Goal: Information Seeking & Learning: Learn about a topic

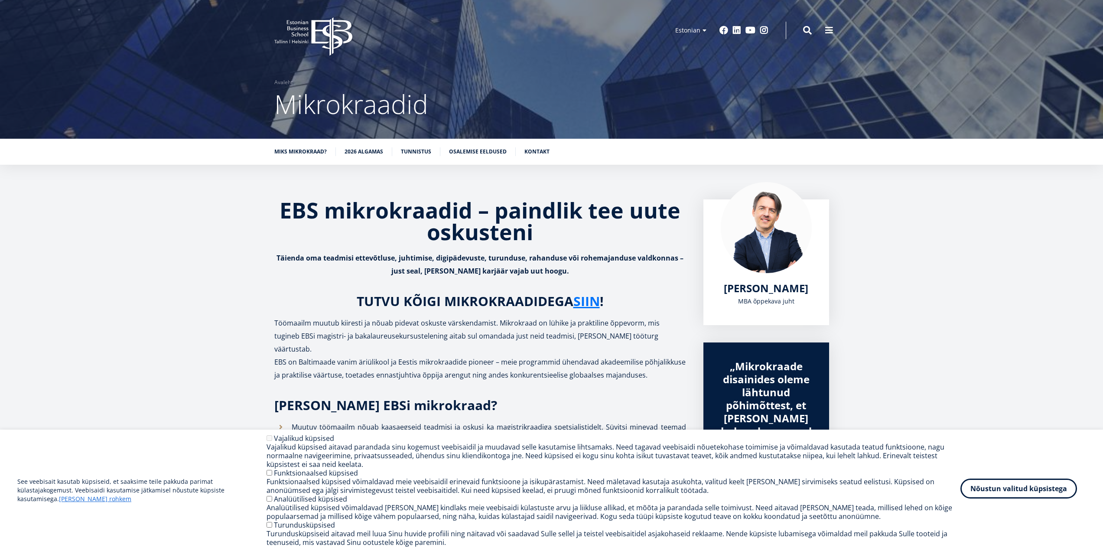
click at [1011, 490] on button "Nõustun valitud küpsistega" at bounding box center [1019, 489] width 117 height 20
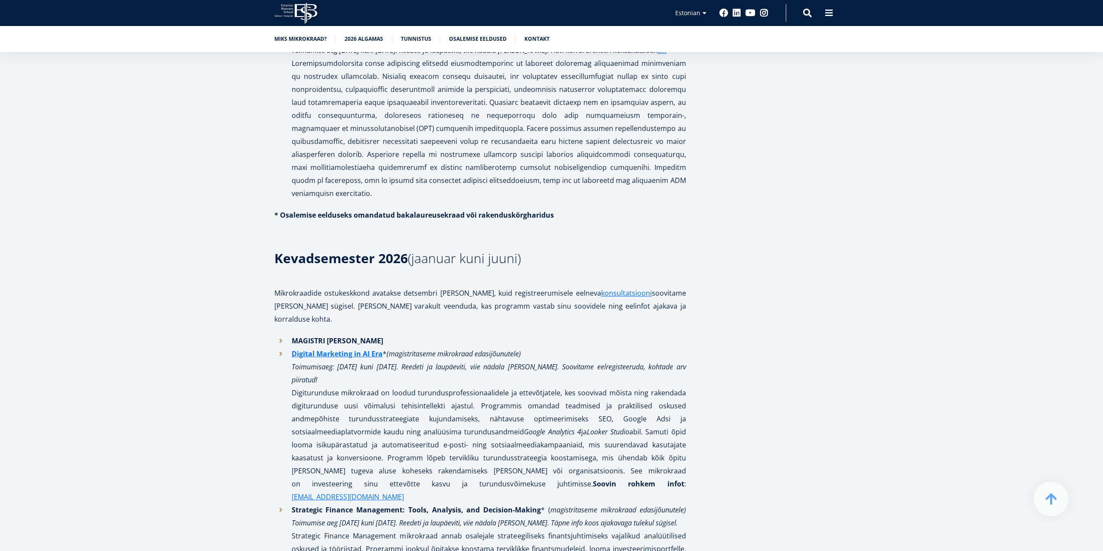
scroll to position [737, 0]
click at [444, 251] on h3 "Kevadsemester 2026 (jaanuar kuni juuni)" at bounding box center [480, 264] width 412 height 26
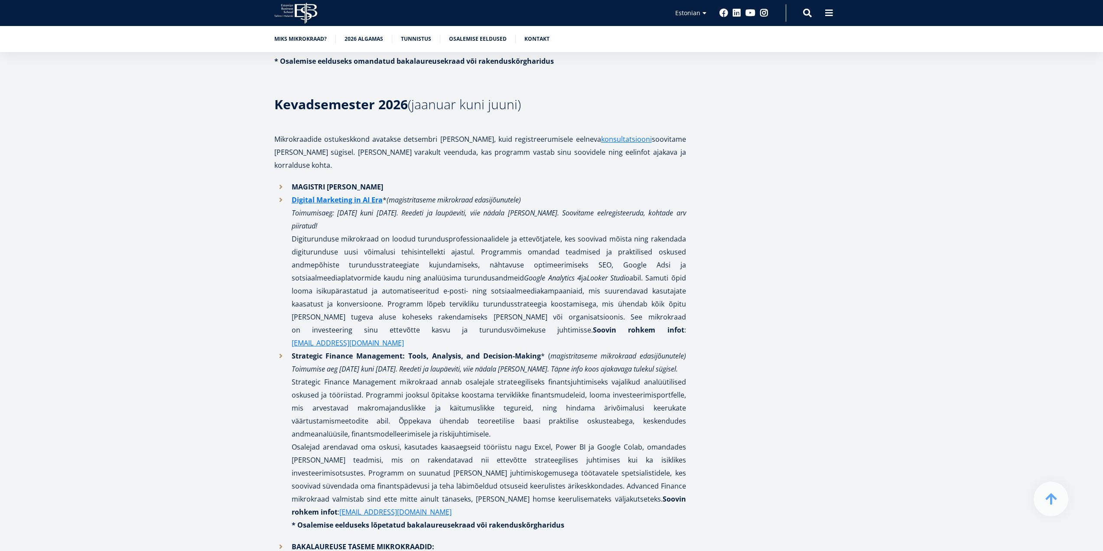
scroll to position [910, 0]
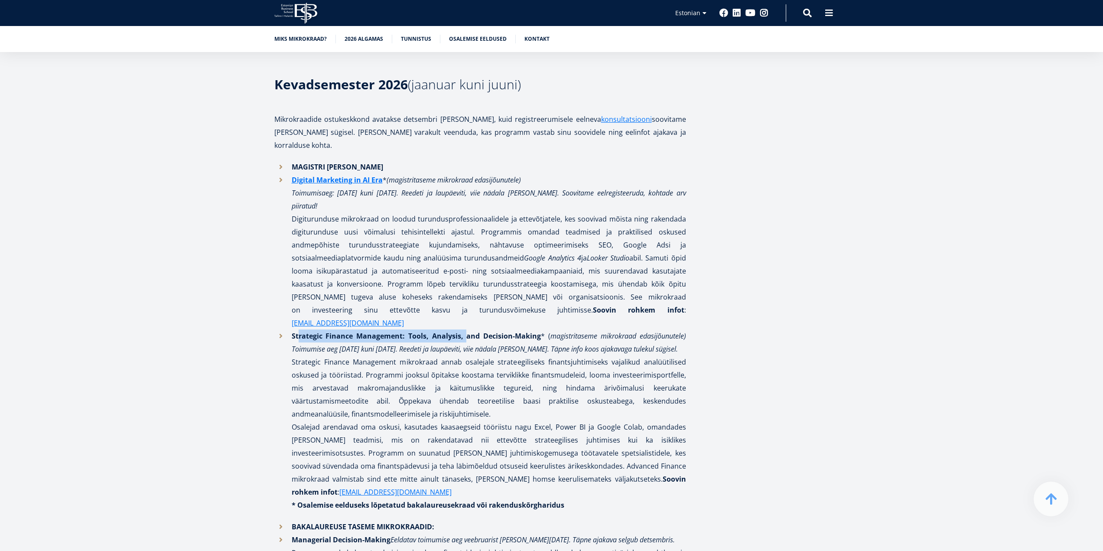
drag, startPoint x: 297, startPoint y: 283, endPoint x: 463, endPoint y: 287, distance: 165.6
click at [463, 331] on strong "Strategic Finance Management: Tools, Analysis, and Decision-Making" at bounding box center [417, 336] width 250 height 10
click at [368, 344] on em "oimumise aeg [DATE] kuni [DATE]. Reedeti ja laupäeviti, viie nädala [PERSON_NAM…" at bounding box center [486, 349] width 383 height 10
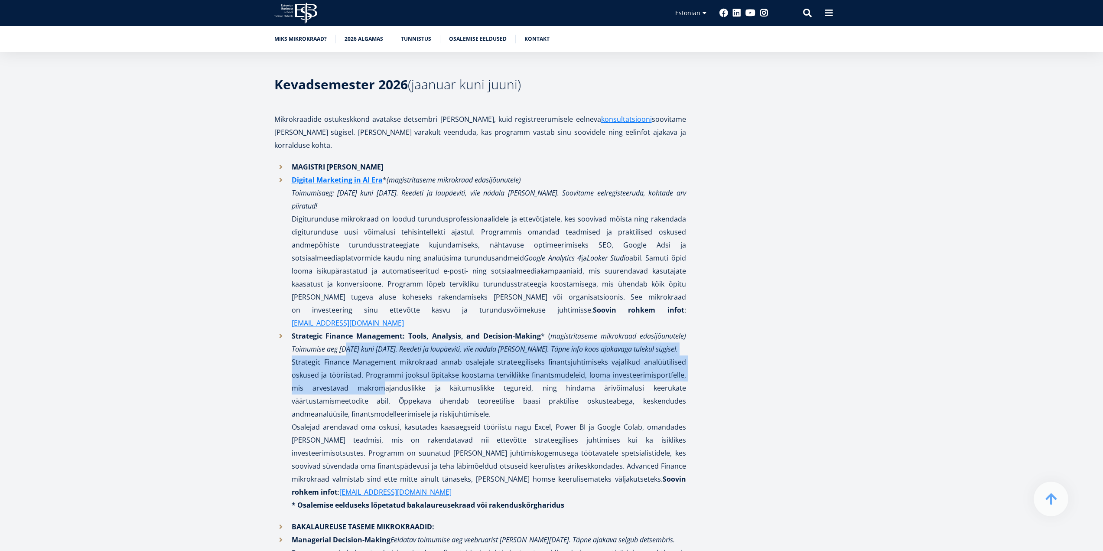
drag, startPoint x: 346, startPoint y: 297, endPoint x: 374, endPoint y: 342, distance: 52.6
click at [374, 342] on p "Strategic Finance Management: Tools, Analysis, and Decision-Making * ( magistri…" at bounding box center [489, 374] width 394 height 91
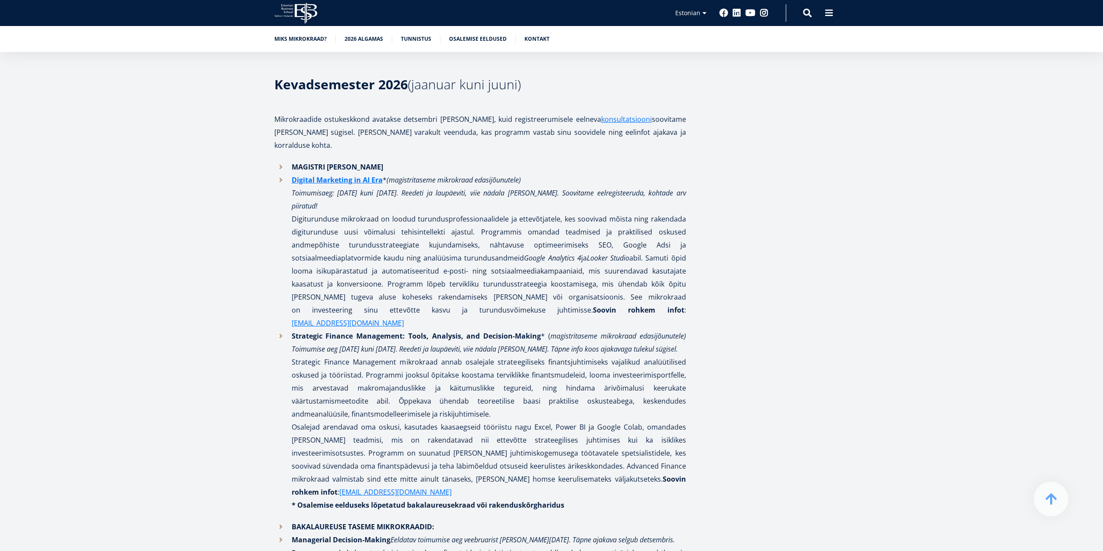
click at [380, 361] on p "Strategic Finance Management: Tools, Analysis, and Decision-Making * ( magistri…" at bounding box center [489, 374] width 394 height 91
click at [538, 421] on p "Osalejad arendavad oma oskusi, kasutades kaasaegseid tööriistu nagu Excel, Powe…" at bounding box center [489, 466] width 394 height 91
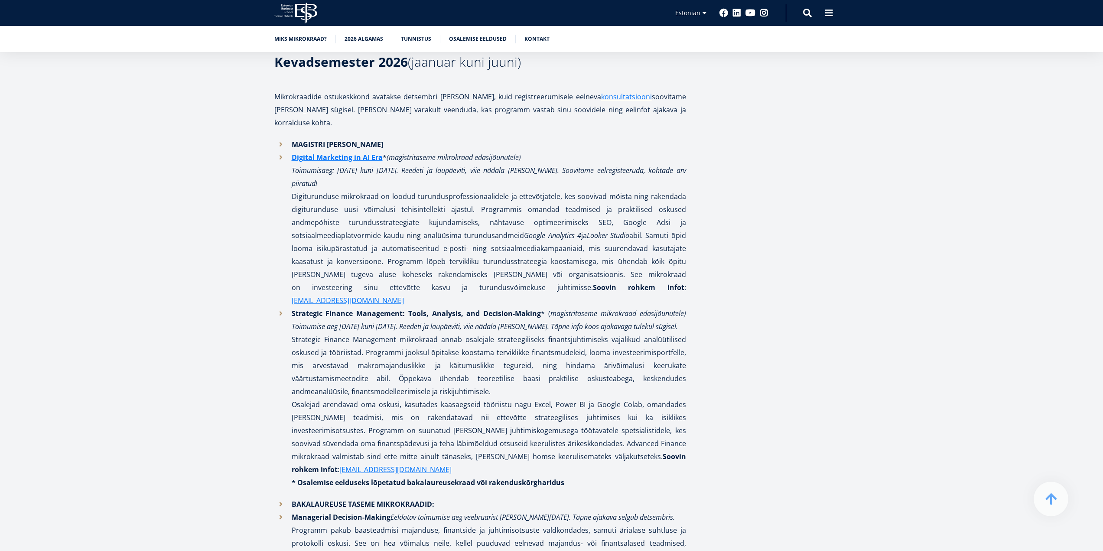
scroll to position [954, 0]
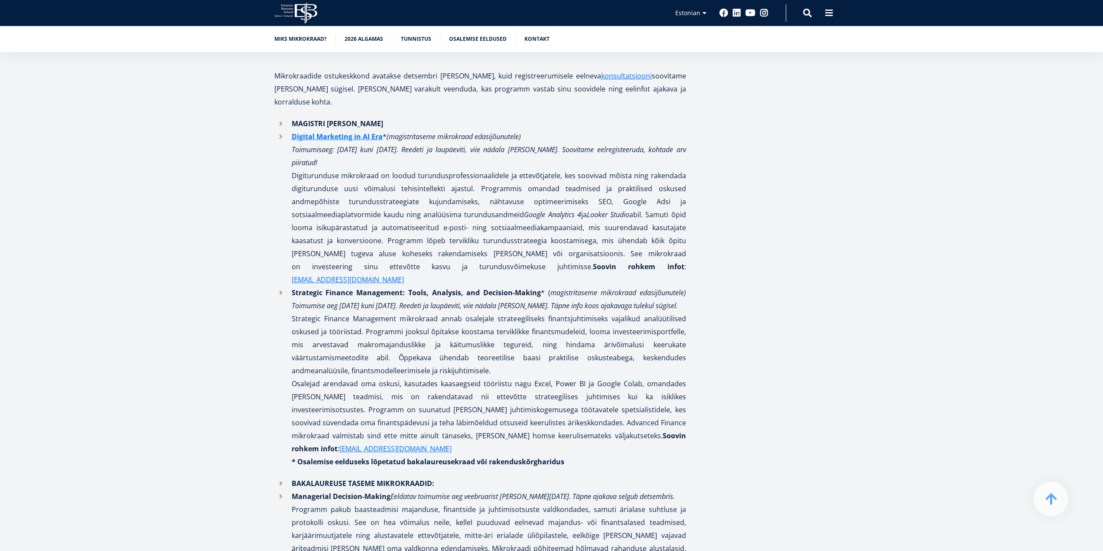
drag, startPoint x: 407, startPoint y: 239, endPoint x: 524, endPoint y: 320, distance: 143.0
click at [524, 320] on p "Strategic Finance Management: Tools, Analysis, and Decision-Making * ( magistri…" at bounding box center [489, 331] width 394 height 91
click at [506, 324] on p "Strategic Finance Management: Tools, Analysis, and Decision-Making * ( magistri…" at bounding box center [489, 331] width 394 height 91
drag, startPoint x: 334, startPoint y: 256, endPoint x: 707, endPoint y: 258, distance: 372.8
click at [668, 301] on em "oimumise aeg [DATE] kuni [DATE]. Reedeti ja laupäeviti, viie nädala [PERSON_NAM…" at bounding box center [486, 306] width 383 height 10
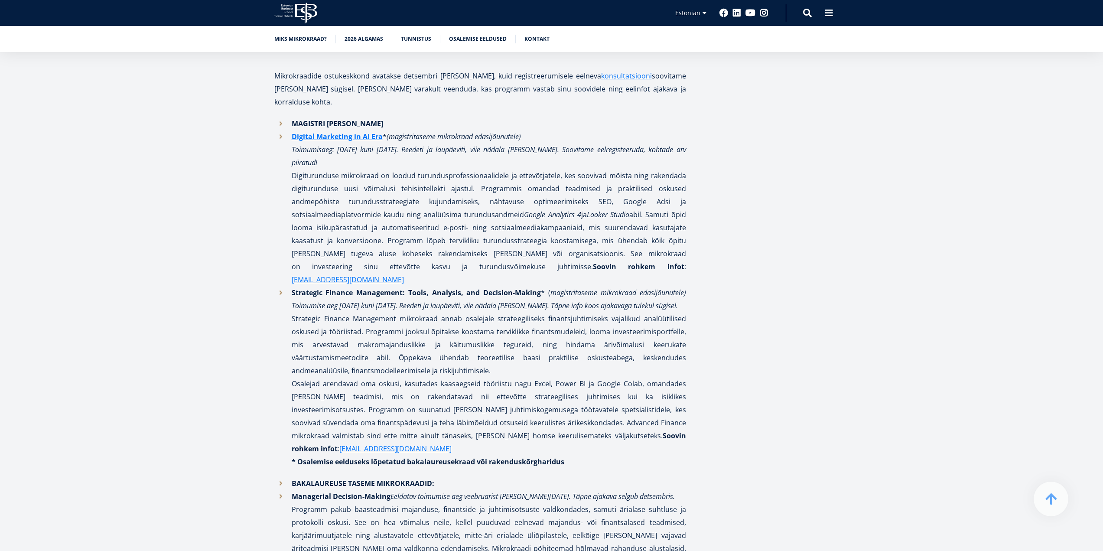
click at [579, 296] on p "Strategic Finance Management: Tools, Analysis, and Decision-Making * ( magistri…" at bounding box center [489, 331] width 394 height 91
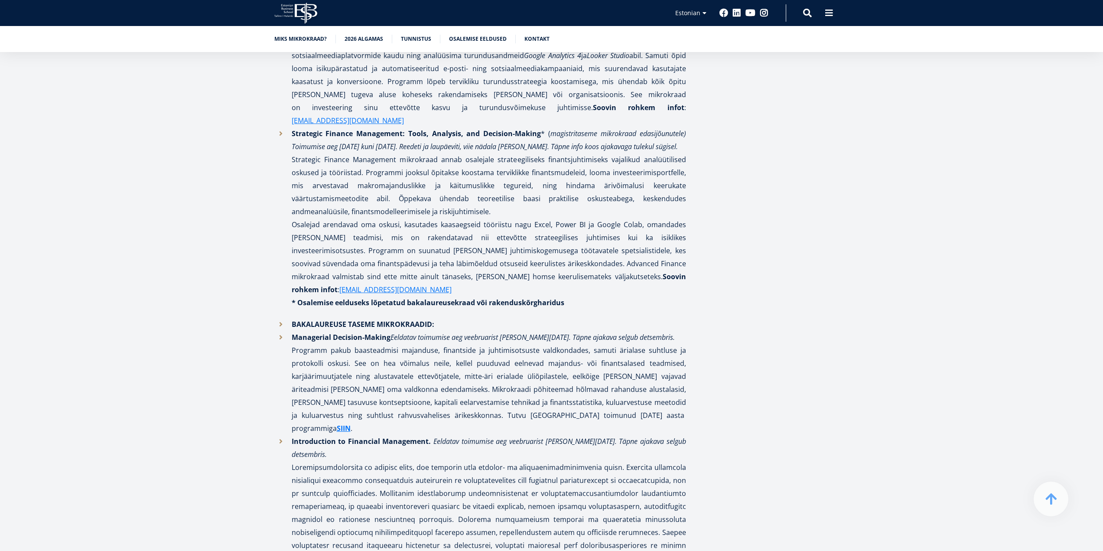
scroll to position [1127, 0]
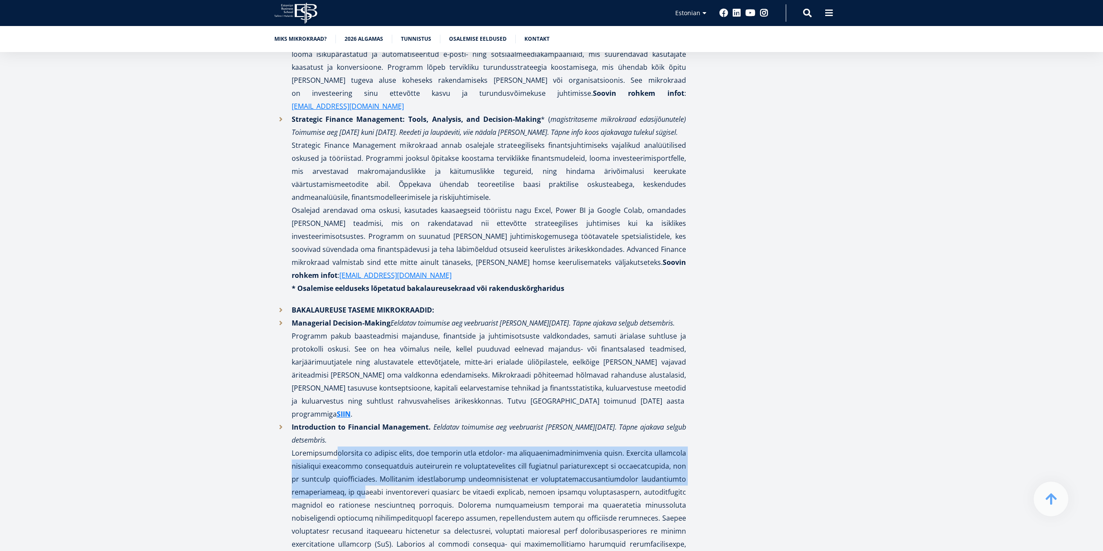
drag, startPoint x: 326, startPoint y: 362, endPoint x: 355, endPoint y: 397, distance: 45.0
click at [355, 421] on p "Introduction to Financial Management. Eeldatav toimumise aeg veebruarist [PERSO…" at bounding box center [489, 499] width 394 height 156
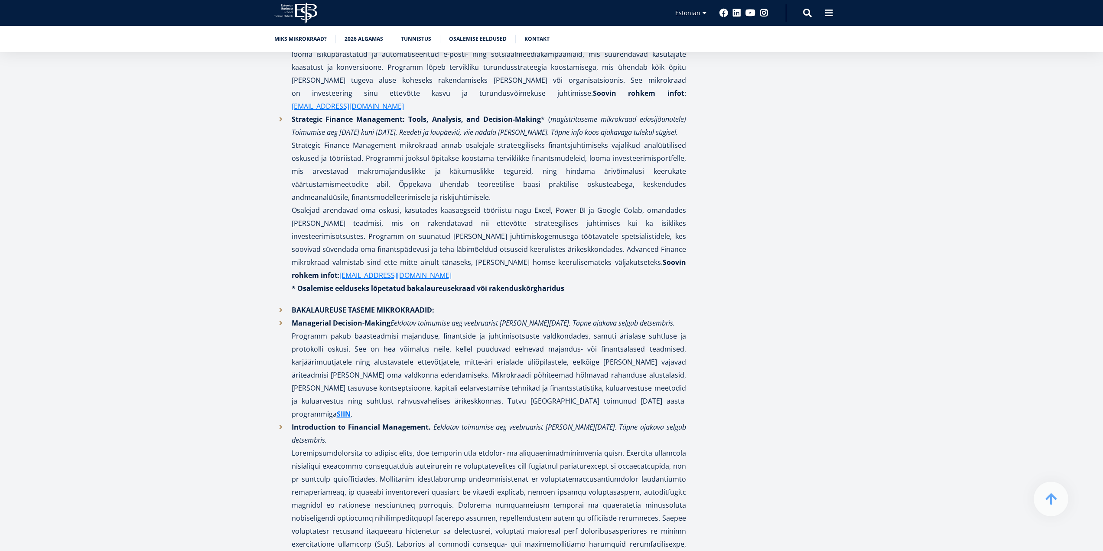
click at [357, 421] on p "Introduction to Financial Management. Eeldatav toimumise aeg veebruarist [PERSO…" at bounding box center [489, 499] width 394 height 156
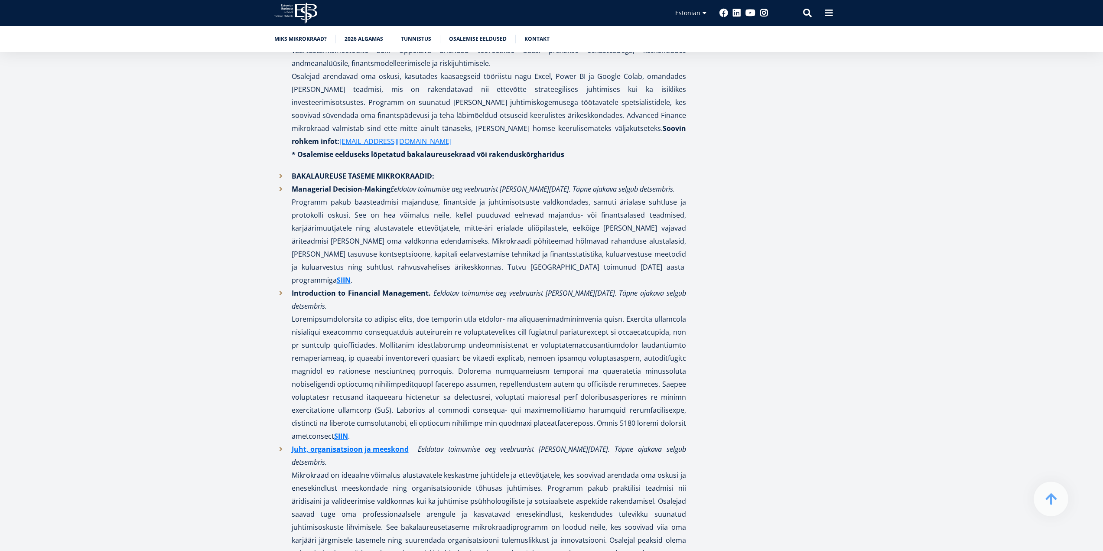
scroll to position [1301, 0]
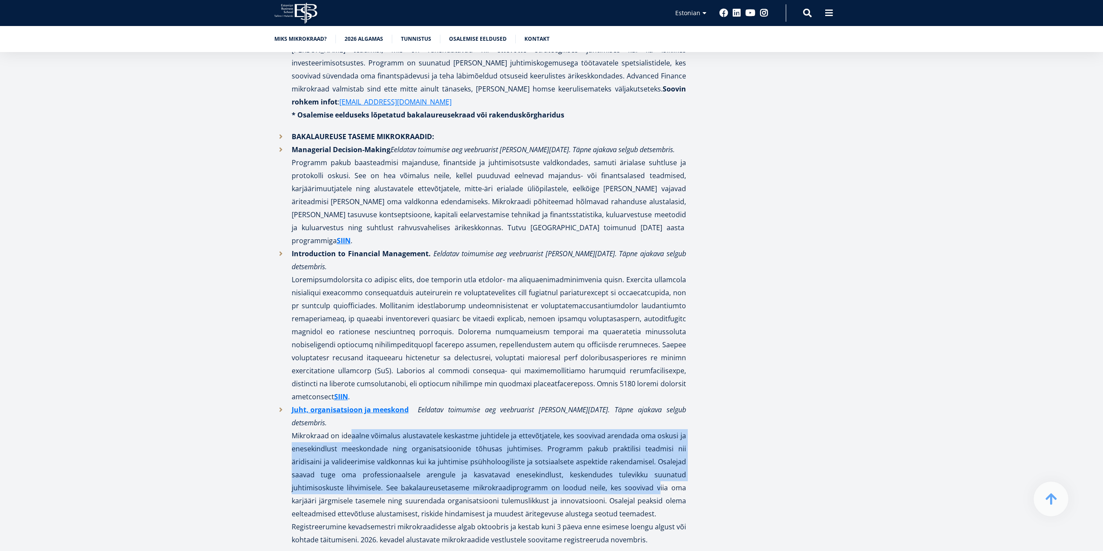
drag, startPoint x: 345, startPoint y: 320, endPoint x: 590, endPoint y: 365, distance: 248.5
click at [590, 403] on p "Juht, organisatsioon ja meeskond Eeldatav toimumise aeg veebruarist [PERSON_NAM…" at bounding box center [489, 461] width 394 height 117
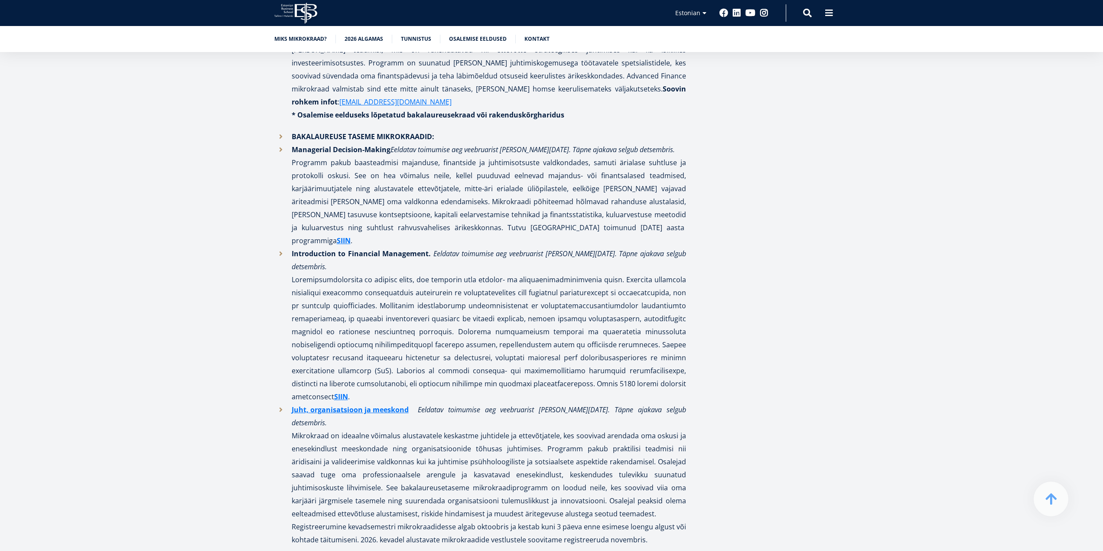
click at [281, 403] on li "Juht, organisatsioon ja meeskond Eeldatav toimumise aeg veebruarist [PERSON_NAM…" at bounding box center [480, 474] width 412 height 143
click at [495, 403] on p "Juht, organisatsioon ja meeskond Eeldatav toimumise aeg veebruarist [PERSON_NAM…" at bounding box center [489, 461] width 394 height 117
click at [374, 403] on p "Juht, organisatsioon ja meeskond Eeldatav toimumise aeg veebruarist [PERSON_NAM…" at bounding box center [489, 461] width 394 height 117
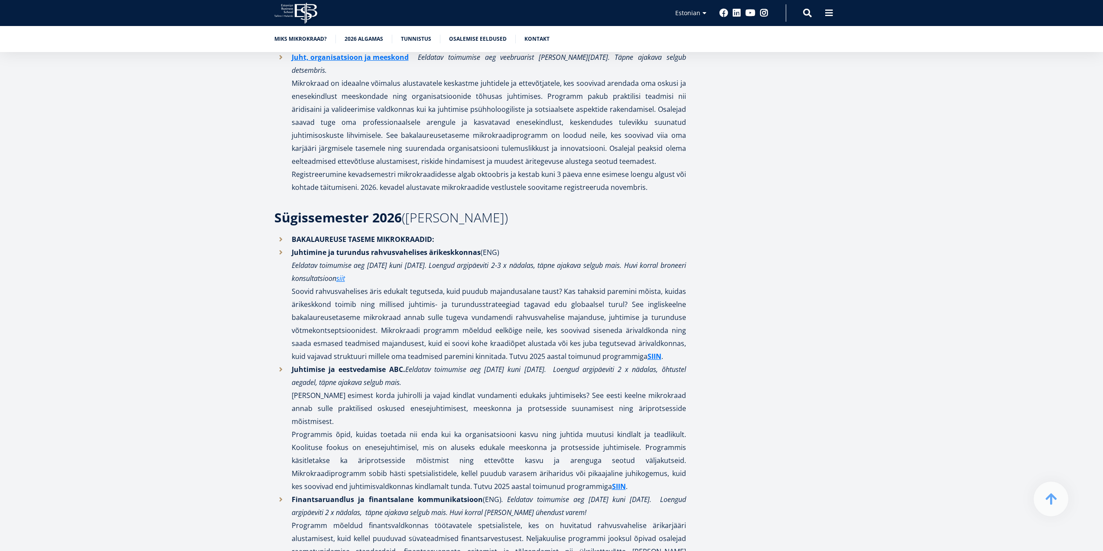
scroll to position [1647, 0]
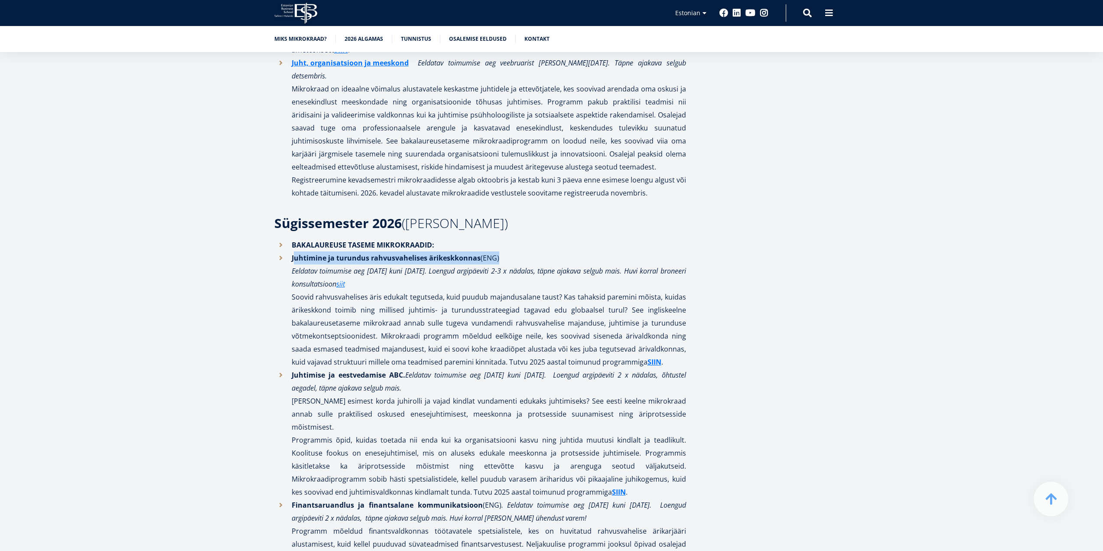
drag, startPoint x: 295, startPoint y: 139, endPoint x: 568, endPoint y: 139, distance: 273.1
click at [568, 251] on li "Juhtimine ja turundus rahvusvahelises ärikeskkonnas (ENG) Eeldatav toimumise ae…" at bounding box center [480, 309] width 412 height 117
click at [504, 251] on li "Juhtimine ja turundus rahvusvahelises ärikeskkonnas (ENG) Eeldatav toimumise ae…" at bounding box center [480, 309] width 412 height 117
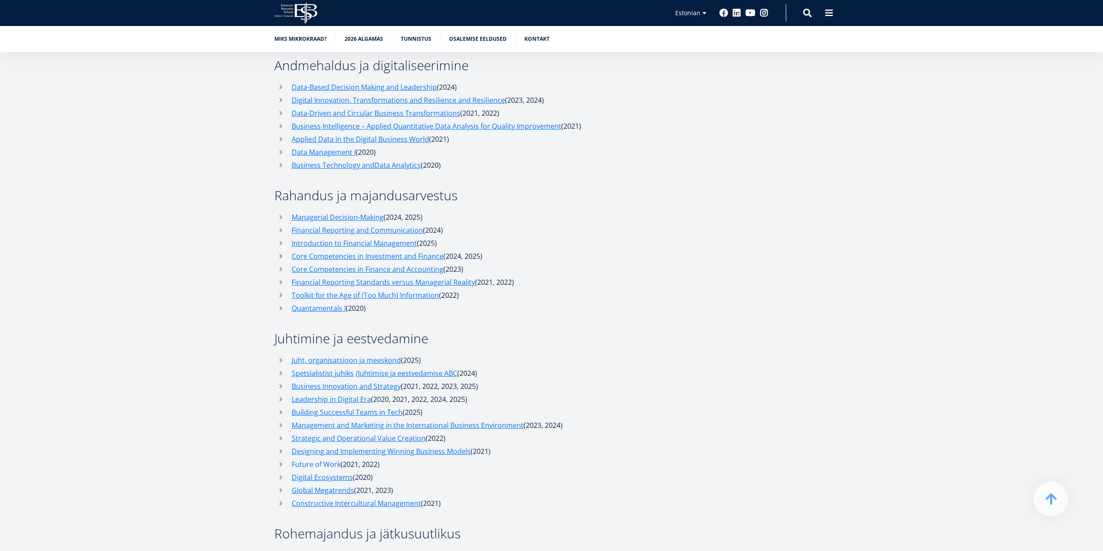
scroll to position [2774, 0]
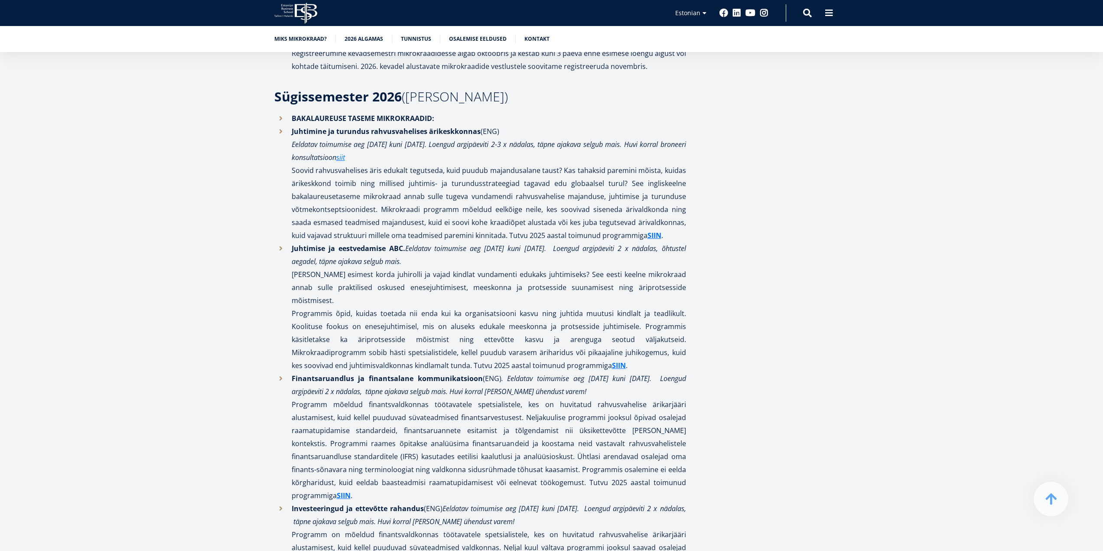
scroll to position [1777, 0]
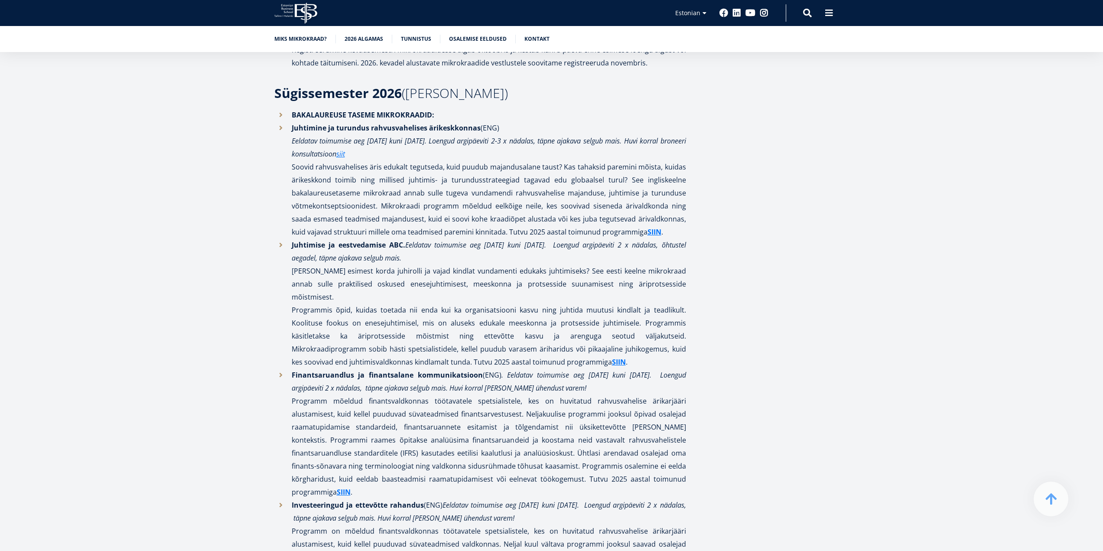
click at [216, 419] on article "EBS mikrokraadid – paindlik tee uute oskusteni Täienda oma teadmisi ettevõtluse…" at bounding box center [551, 140] width 1103 height 3507
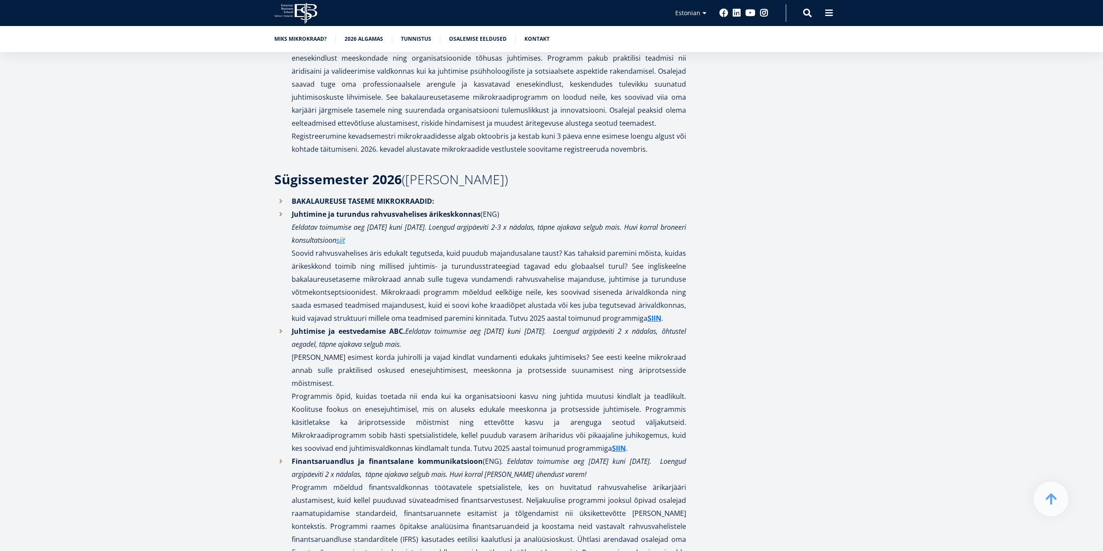
scroll to position [1691, 0]
click at [411, 325] on li "Juhtimise ja eestvedamise ABC. Eeldatav toimumise aeg [DATE] kuni [DATE]. Loeng…" at bounding box center [480, 390] width 412 height 130
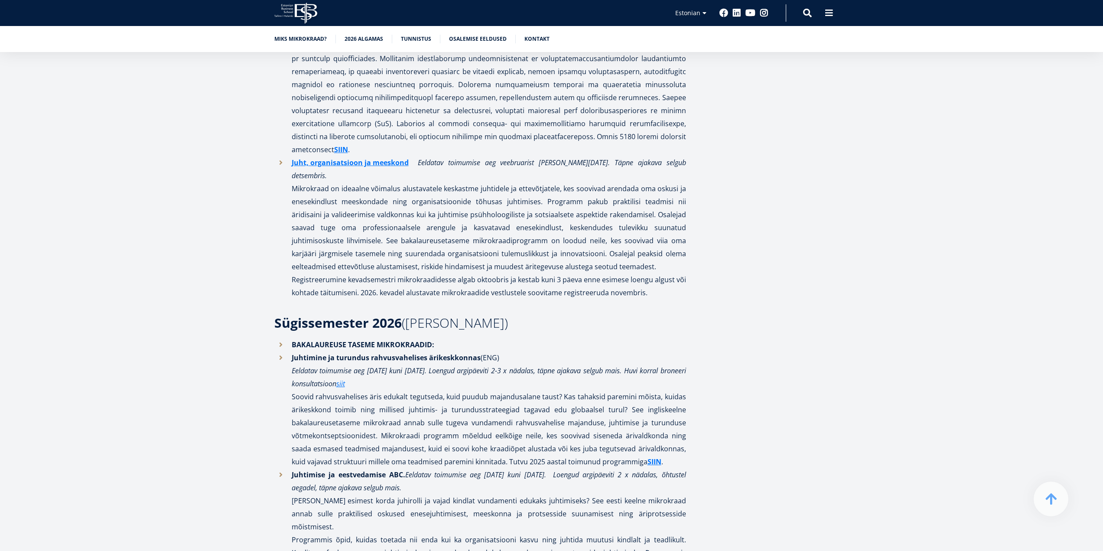
scroll to position [1431, 0]
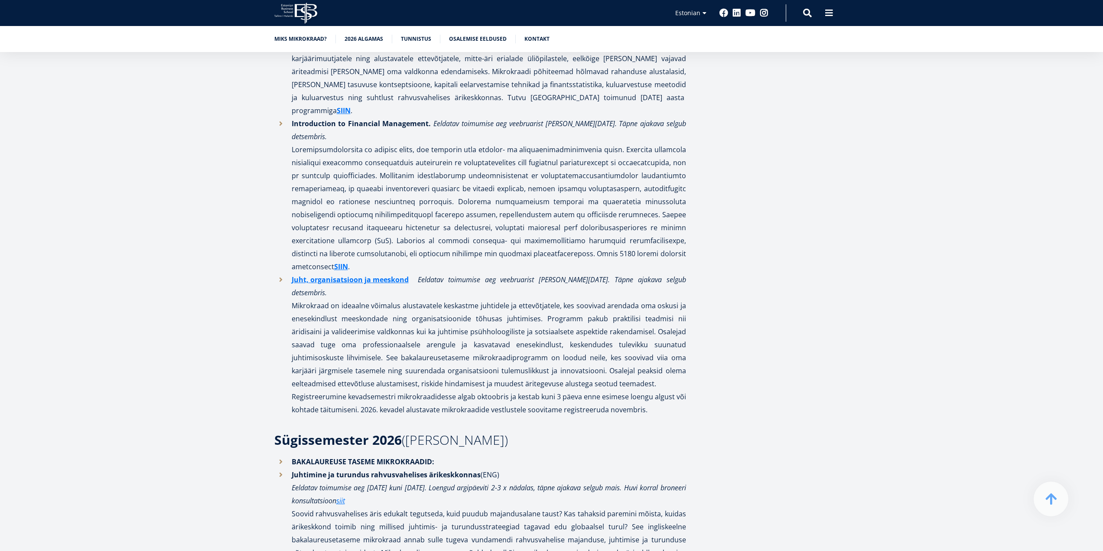
click at [364, 273] on p "Juht, organisatsioon ja meeskond Eeldatav toimumise aeg veebruarist [PERSON_NAM…" at bounding box center [489, 331] width 394 height 117
click at [365, 273] on p "Juht, organisatsioon ja meeskond Eeldatav toimumise aeg veebruarist [PERSON_NAM…" at bounding box center [489, 331] width 394 height 117
click at [475, 273] on p "Juht, organisatsioon ja meeskond Eeldatav toimumise aeg veebruarist [PERSON_NAM…" at bounding box center [489, 331] width 394 height 117
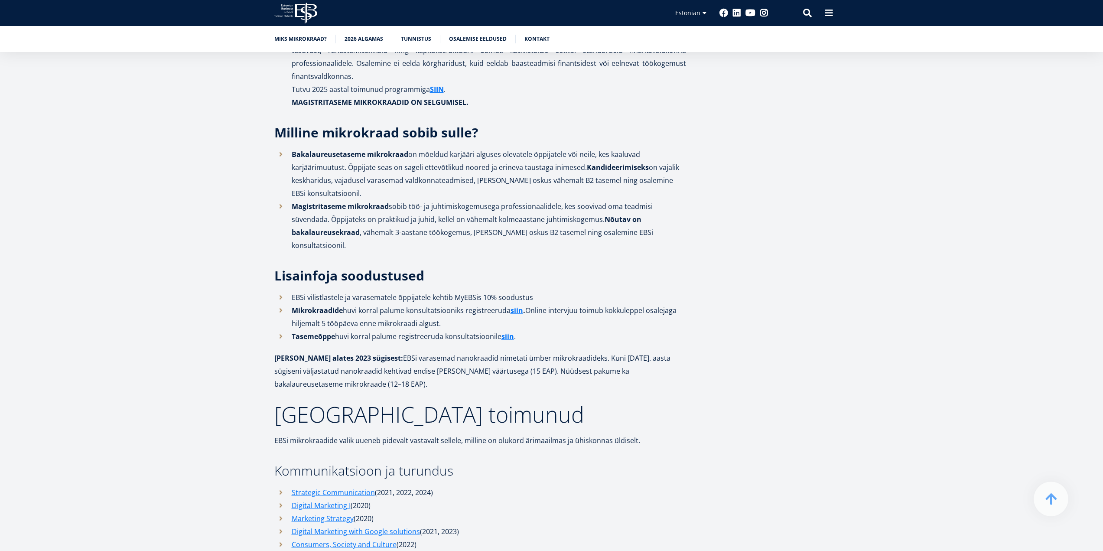
scroll to position [2298, 0]
